Goal: Task Accomplishment & Management: Use online tool/utility

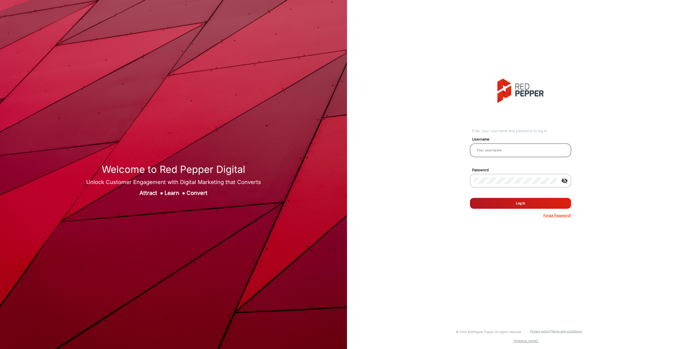
click at [507, 142] on div "Username" at bounding box center [520, 149] width 109 height 30
click at [510, 148] on input "email" at bounding box center [520, 150] width 92 height 7
type input "aballard"
click at [470, 198] on button "Log In" at bounding box center [520, 203] width 101 height 11
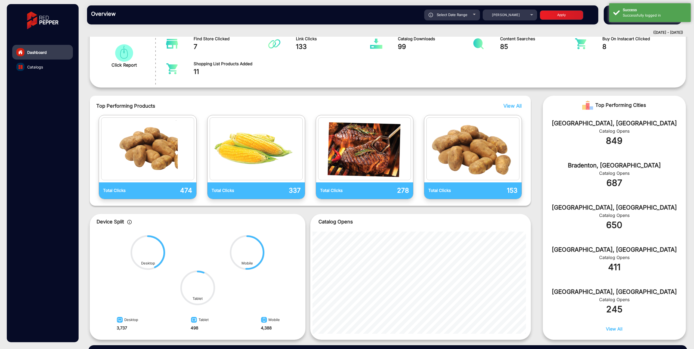
scroll to position [109, 0]
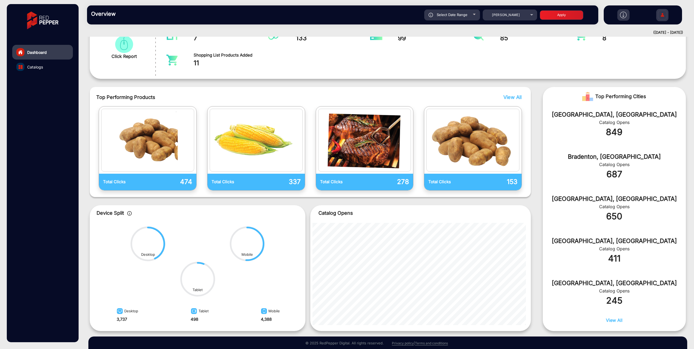
click at [538, 94] on div "Top Performing Products View All Total Clicks 474 Total Clicks 337 Total Clicks…" at bounding box center [388, 209] width 596 height 244
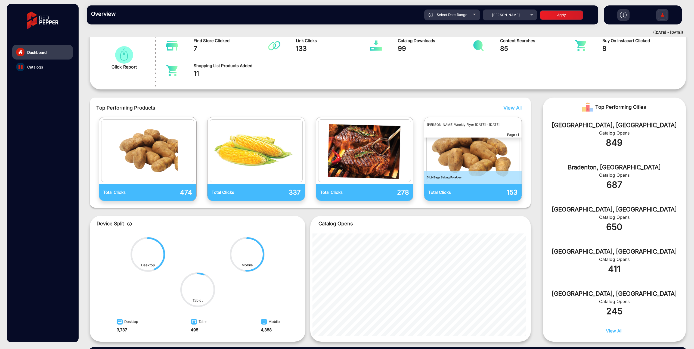
scroll to position [125, 0]
